Goal: Information Seeking & Learning: Check status

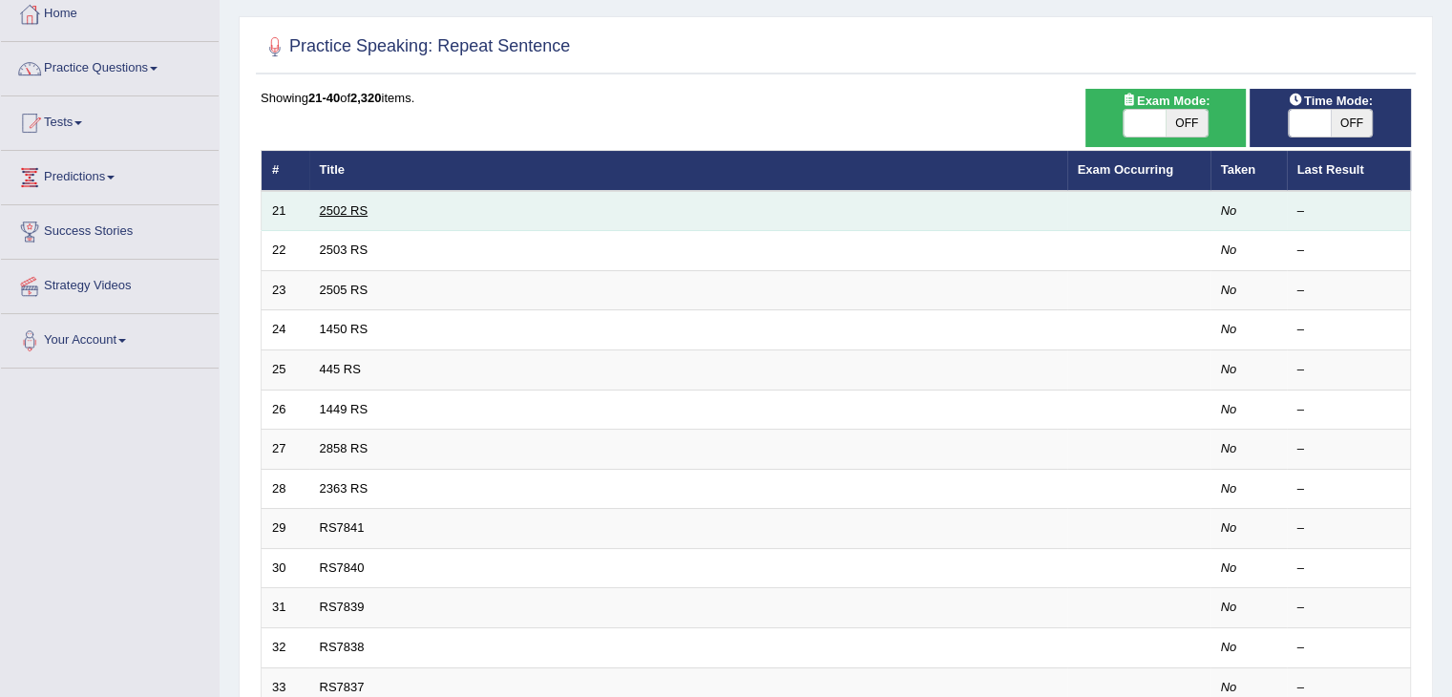
click at [341, 207] on link "2502 RS" at bounding box center [344, 210] width 49 height 14
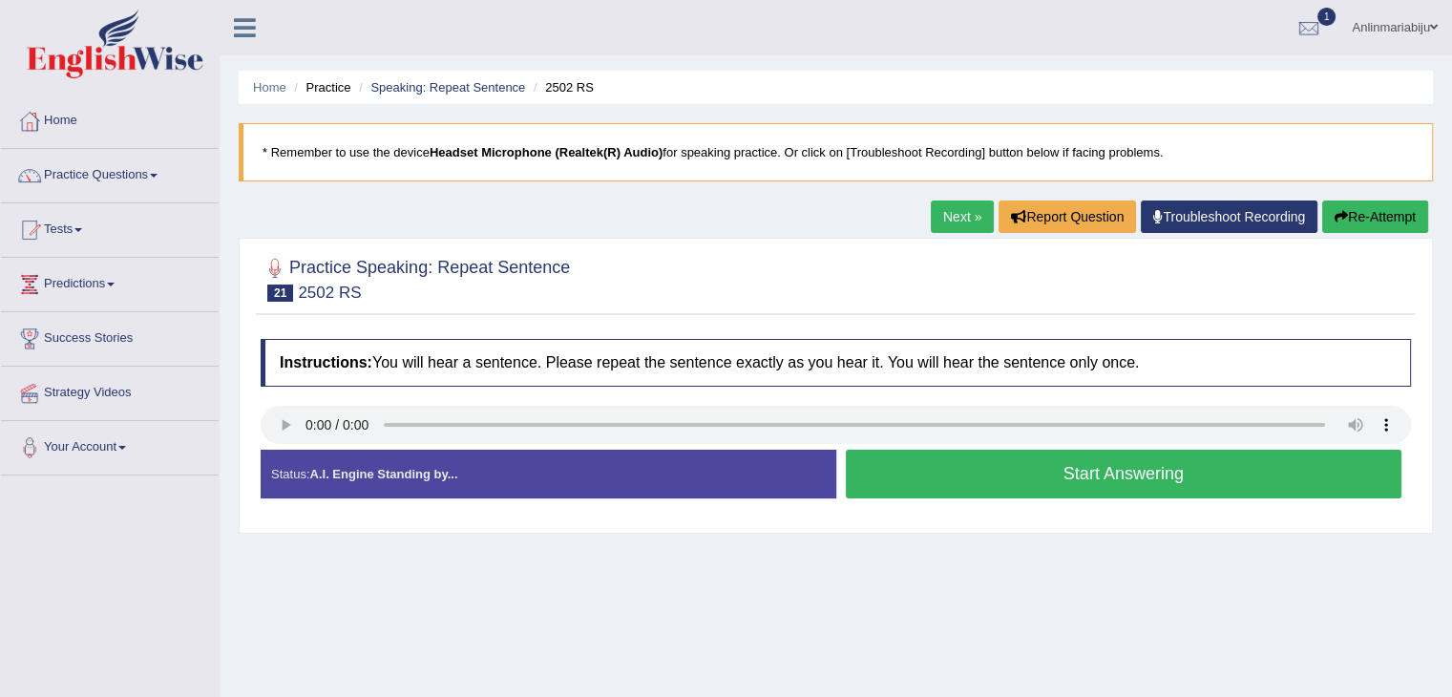
click at [1020, 494] on button "Start Answering" at bounding box center [1124, 474] width 557 height 49
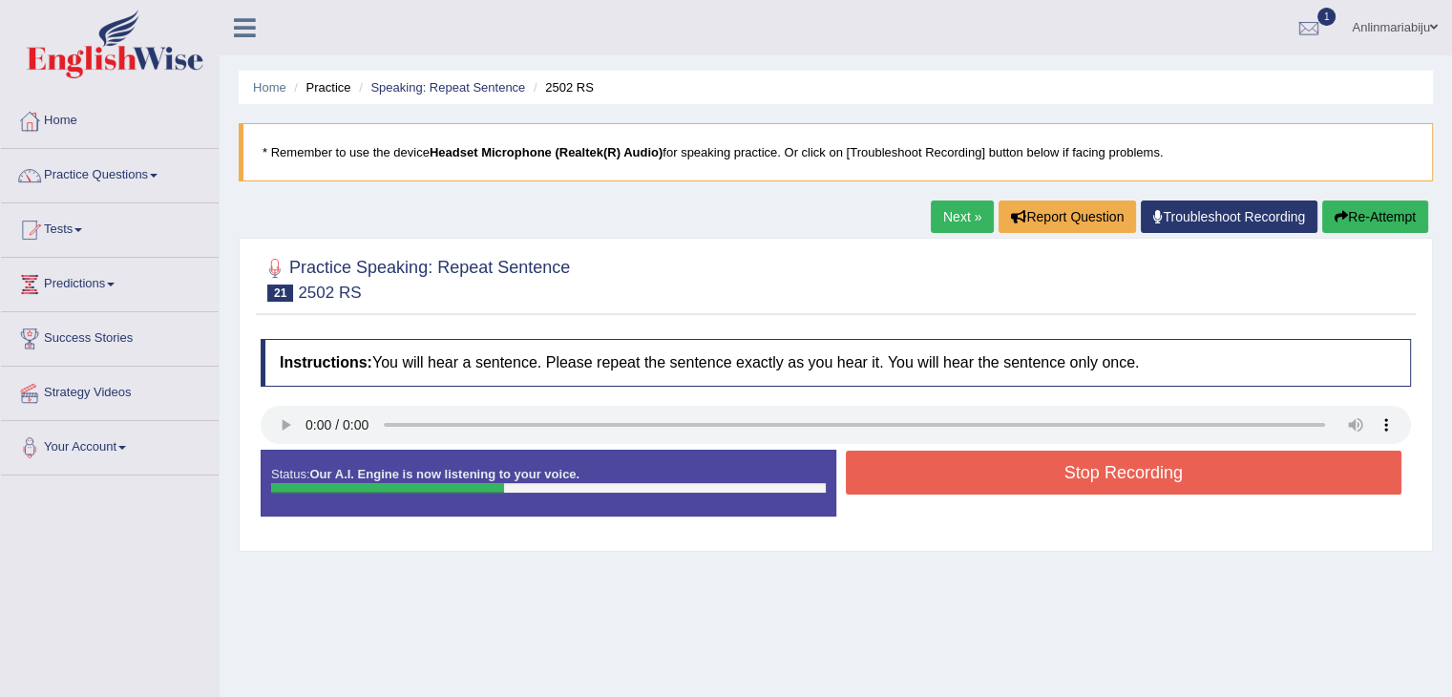
click at [1020, 494] on div "Stop Recording" at bounding box center [1124, 475] width 576 height 49
click at [1034, 474] on button "Stop Recording" at bounding box center [1124, 473] width 557 height 44
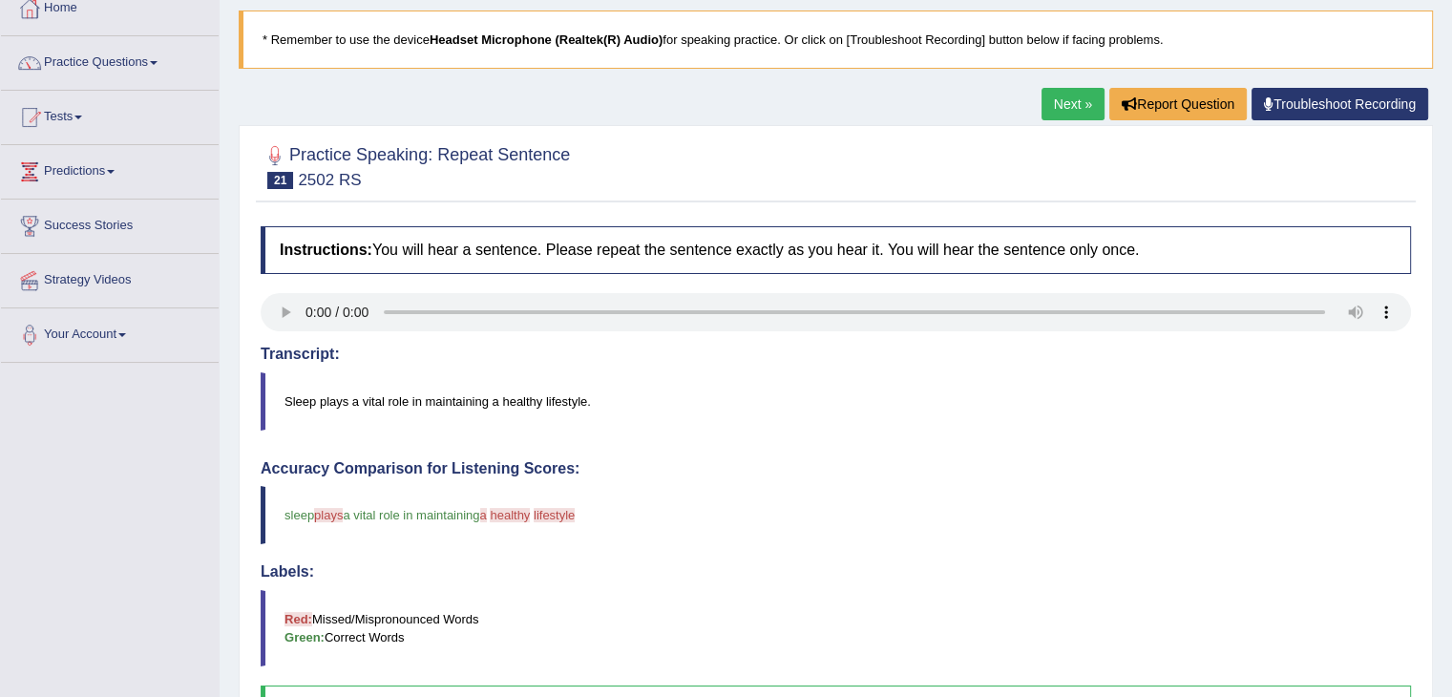
scroll to position [88, 0]
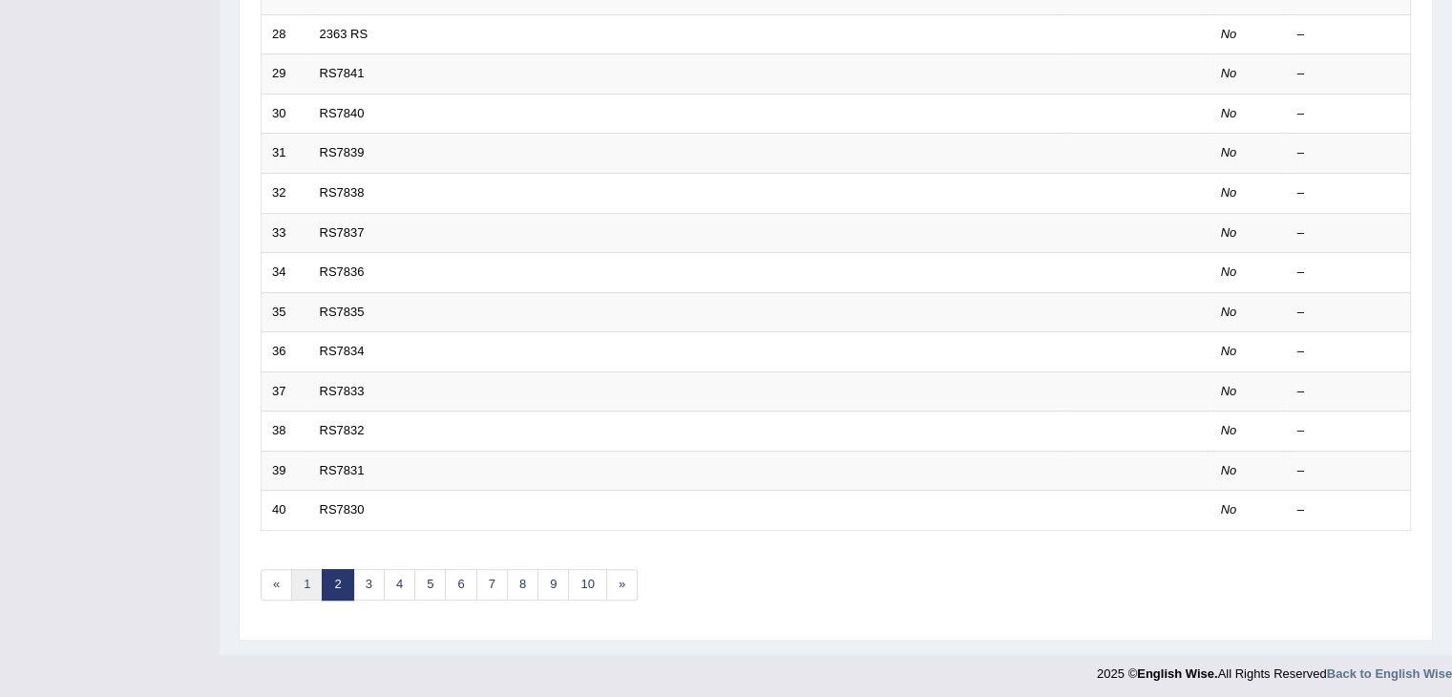
click at [311, 571] on link "1" at bounding box center [307, 585] width 32 height 32
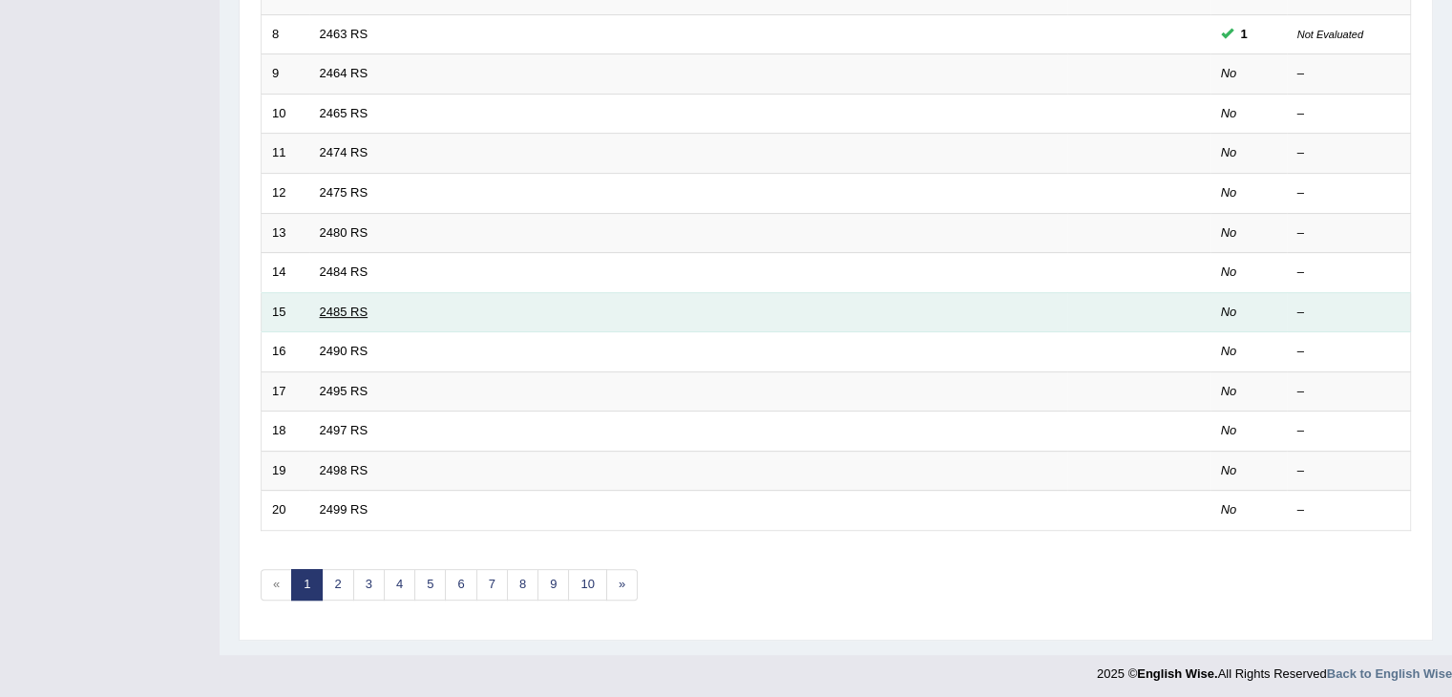
click at [348, 306] on link "2485 RS" at bounding box center [344, 312] width 49 height 14
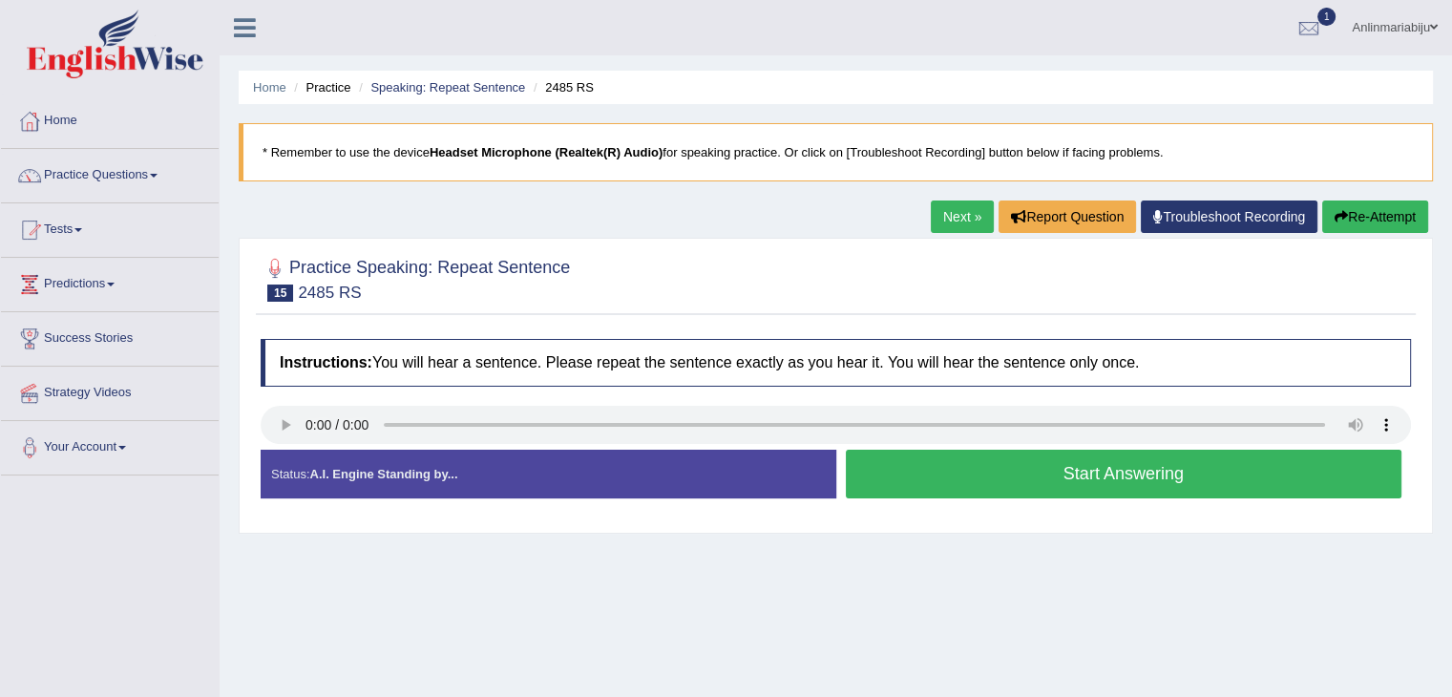
click at [981, 483] on button "Start Answering" at bounding box center [1124, 474] width 557 height 49
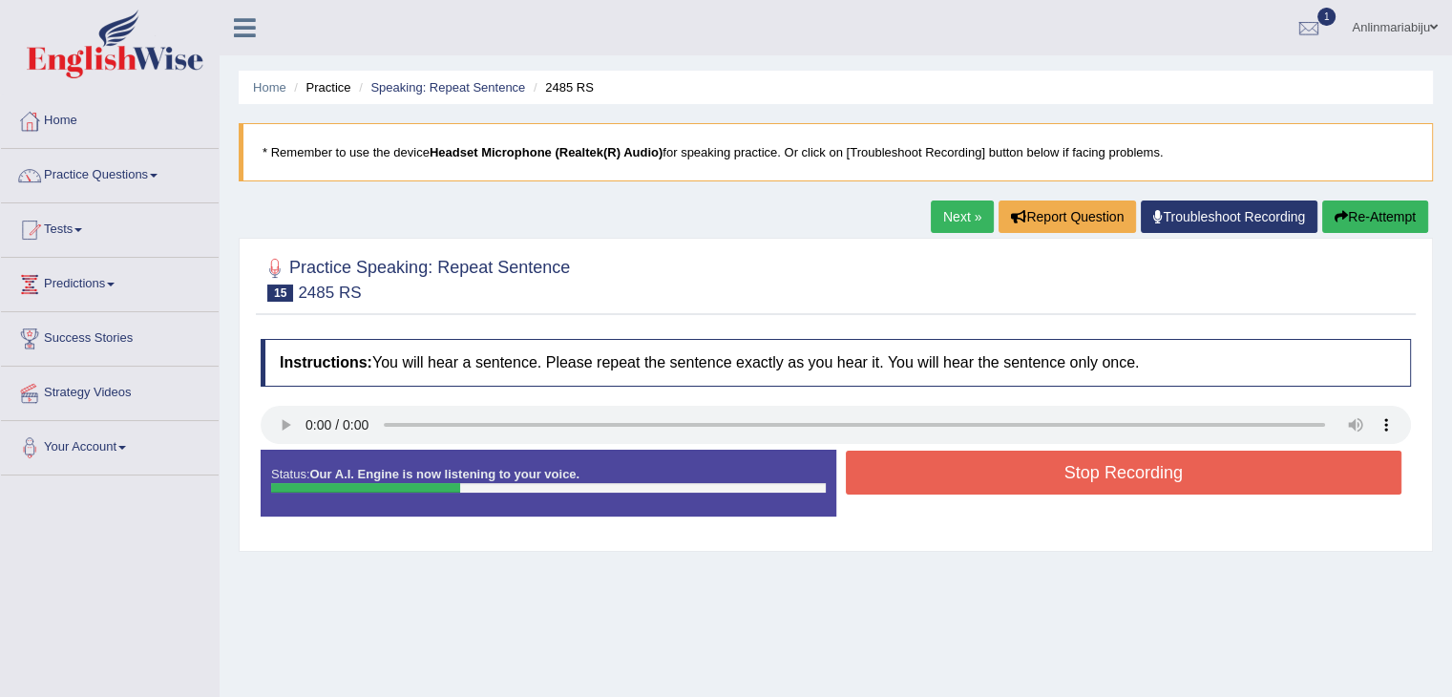
click at [981, 483] on button "Stop Recording" at bounding box center [1124, 473] width 557 height 44
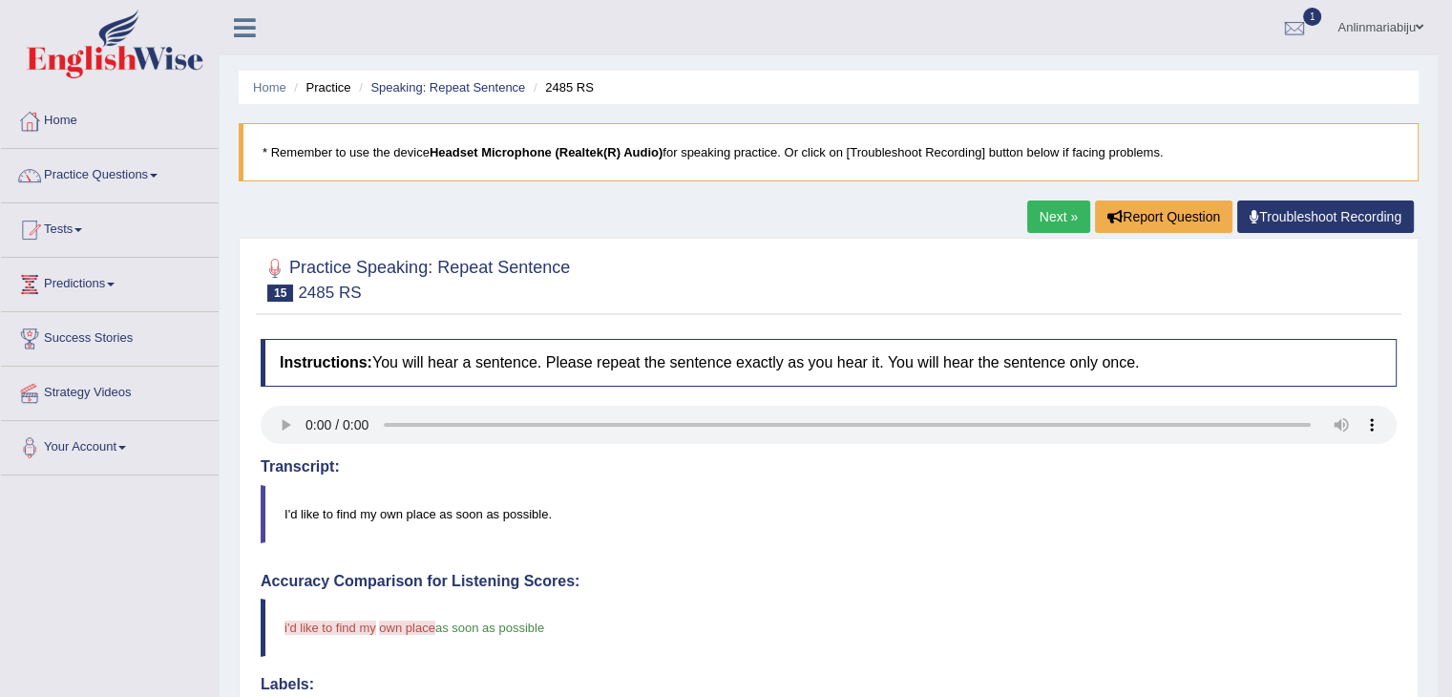
click at [1058, 214] on link "Next »" at bounding box center [1058, 216] width 63 height 32
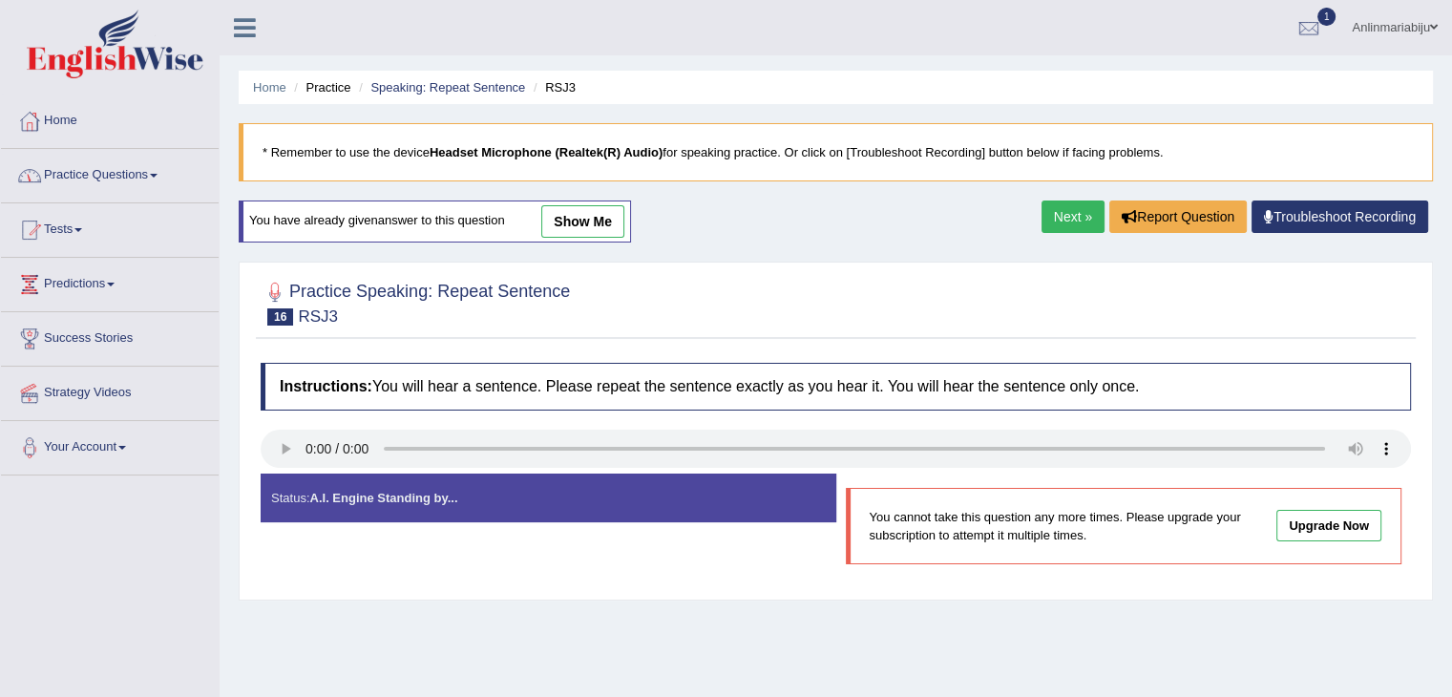
click at [1075, 208] on link "Next »" at bounding box center [1073, 216] width 63 height 32
click at [1314, 31] on div at bounding box center [1309, 28] width 29 height 29
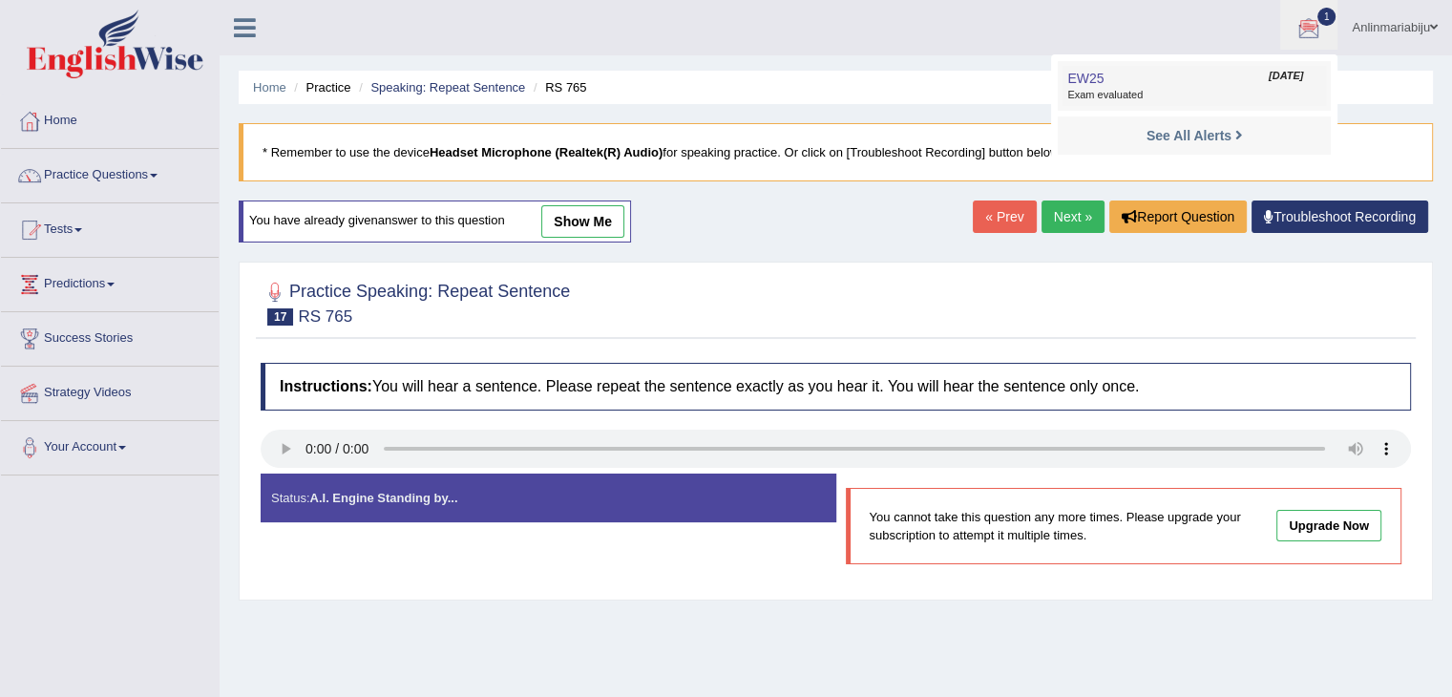
click at [1220, 97] on span "Exam evaluated" at bounding box center [1194, 95] width 254 height 15
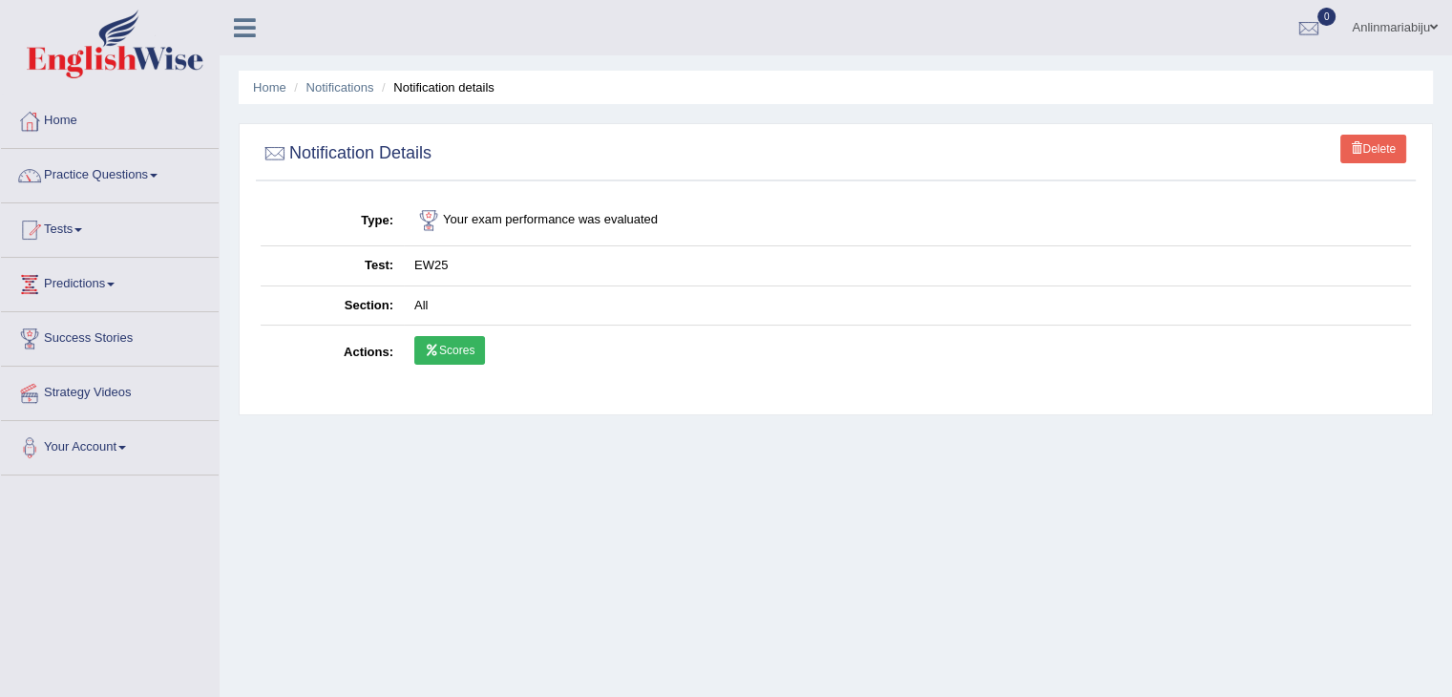
click at [443, 347] on link "Scores" at bounding box center [449, 350] width 71 height 29
